Goal: Task Accomplishment & Management: Manage account settings

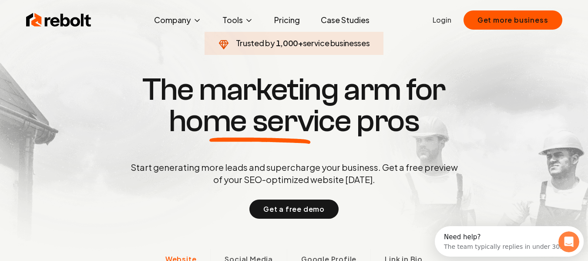
click at [449, 22] on link "Login" at bounding box center [442, 20] width 19 height 10
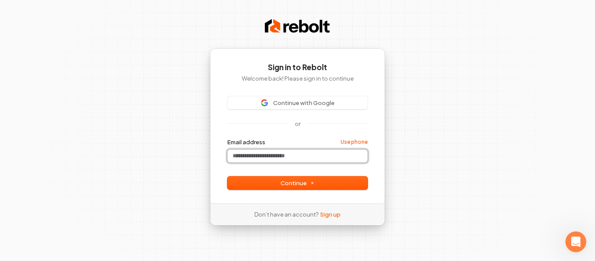
click at [283, 152] on input "Email address" at bounding box center [297, 155] width 140 height 13
paste input "**********"
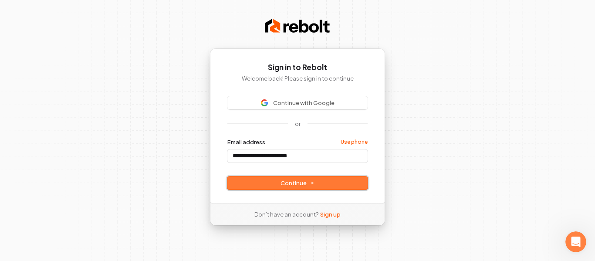
click at [258, 187] on button "Continue" at bounding box center [297, 182] width 140 height 13
type input "**********"
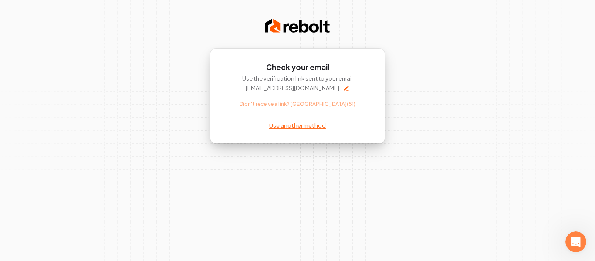
click at [303, 125] on link "Use another method" at bounding box center [297, 126] width 57 height 8
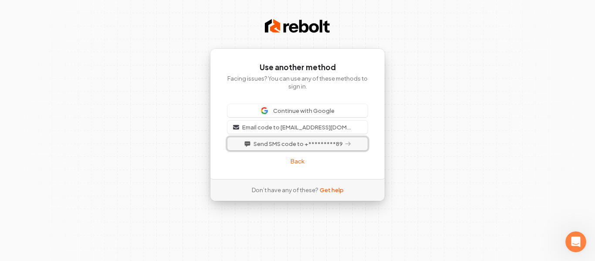
click at [316, 145] on span "Send SMS code to +*********89" at bounding box center [297, 144] width 89 height 8
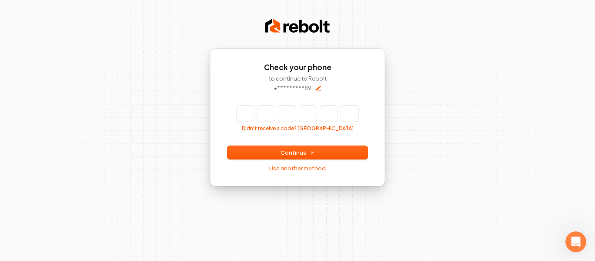
click at [308, 168] on link "Use another method" at bounding box center [297, 168] width 57 height 8
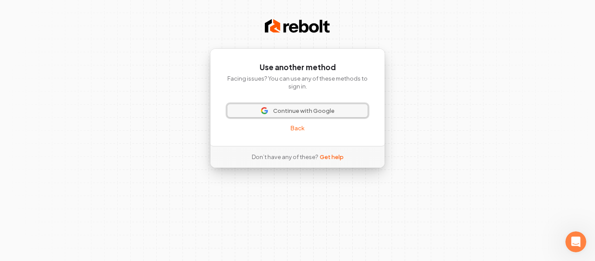
click at [312, 110] on span "Continue with Google" at bounding box center [303, 111] width 61 height 8
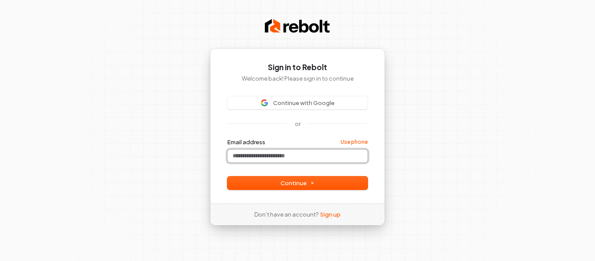
click at [287, 164] on form "Email address Use phone Password Continue" at bounding box center [297, 163] width 140 height 51
paste input "**********"
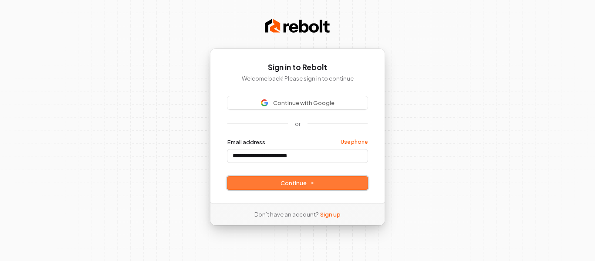
click at [252, 182] on button "Continue" at bounding box center [297, 182] width 140 height 13
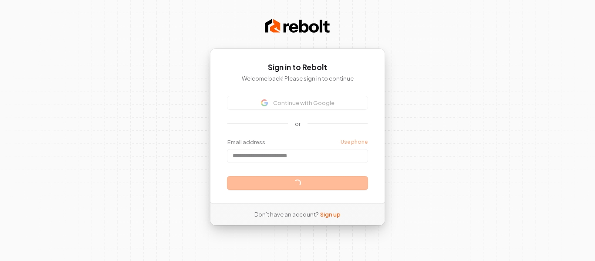
type input "**********"
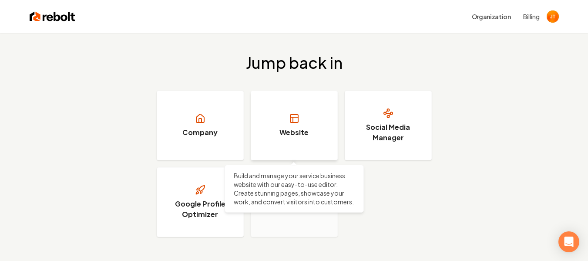
click at [299, 122] on icon at bounding box center [294, 118] width 10 height 10
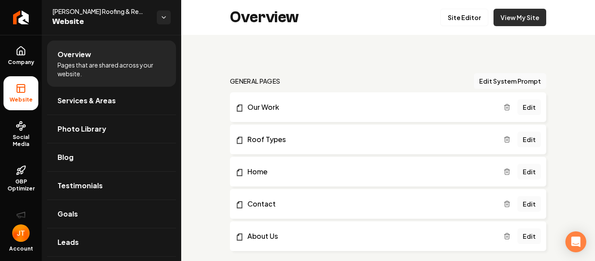
click at [526, 16] on link "View My Site" at bounding box center [519, 17] width 53 height 17
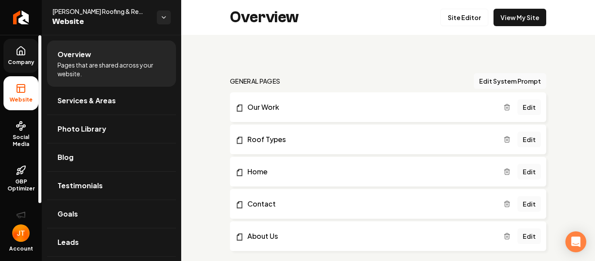
click at [27, 52] on link "Company" at bounding box center [20, 56] width 35 height 34
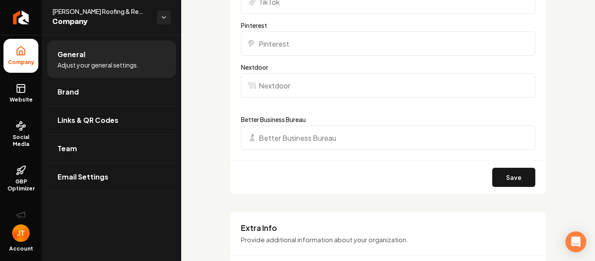
scroll to position [1220, 0]
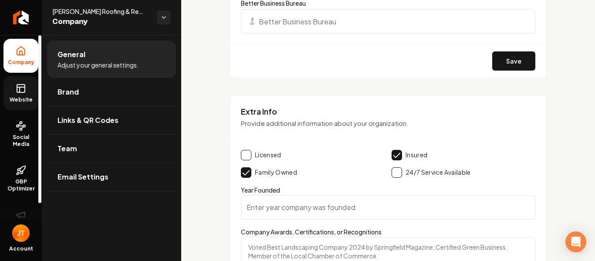
click at [31, 90] on link "Website" at bounding box center [20, 93] width 35 height 34
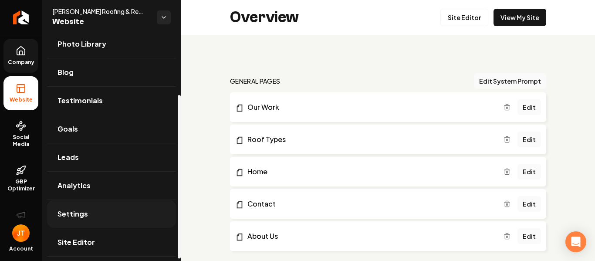
scroll to position [86, 0]
click at [110, 239] on link "Site Editor" at bounding box center [111, 241] width 129 height 28
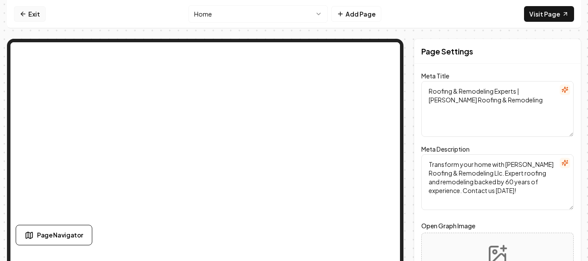
click at [27, 17] on link "Exit" at bounding box center [30, 14] width 32 height 16
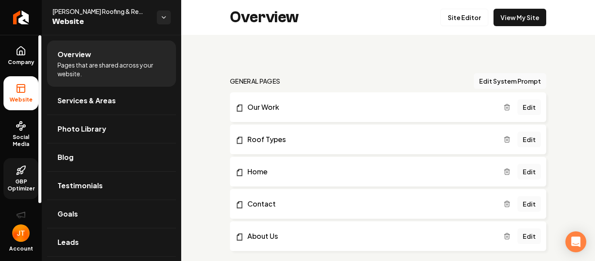
click at [21, 172] on icon at bounding box center [22, 172] width 2 height 3
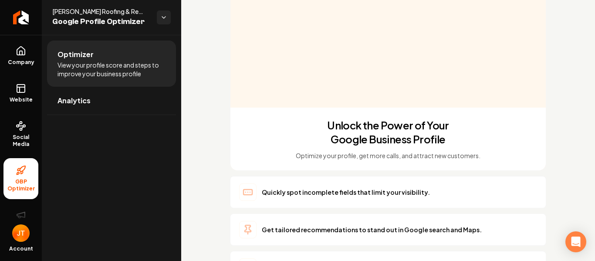
scroll to position [222, 0]
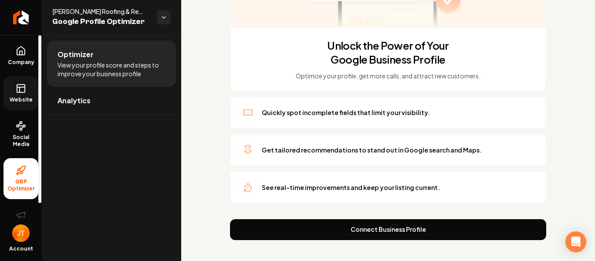
click at [14, 94] on link "Website" at bounding box center [20, 93] width 35 height 34
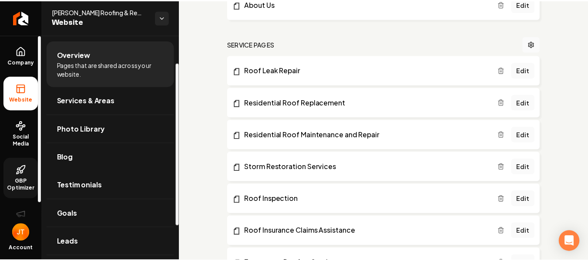
scroll to position [86, 0]
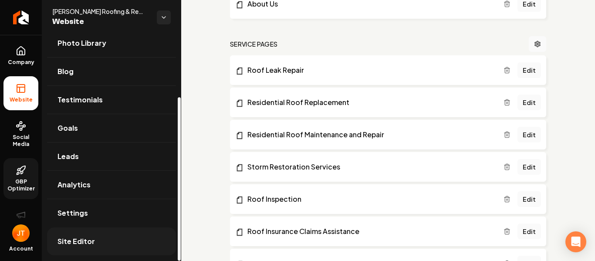
click at [97, 237] on link "Site Editor" at bounding box center [111, 241] width 129 height 28
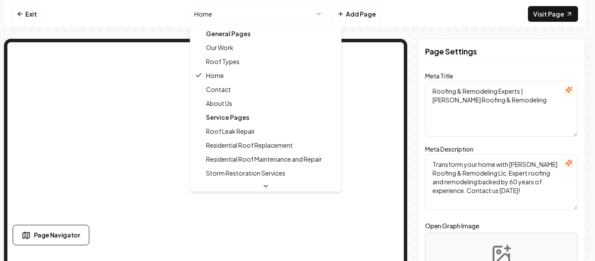
click at [247, 13] on html "Computer Required This feature is only available on a computer. Please switch t…" at bounding box center [297, 130] width 595 height 261
